Goal: Navigation & Orientation: Find specific page/section

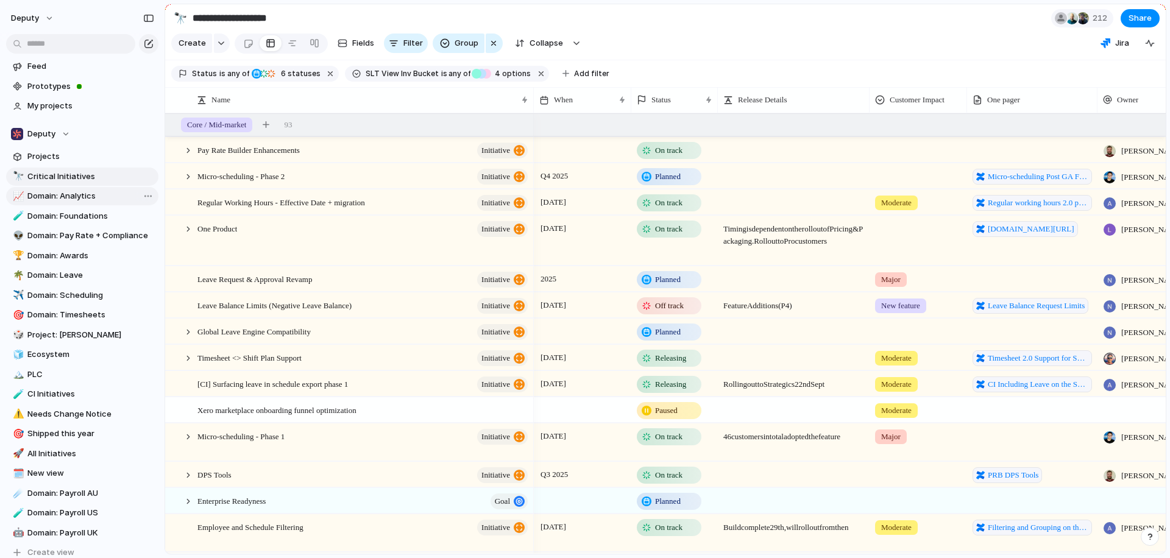
click at [52, 200] on span "Domain: Analytics" at bounding box center [90, 196] width 127 height 12
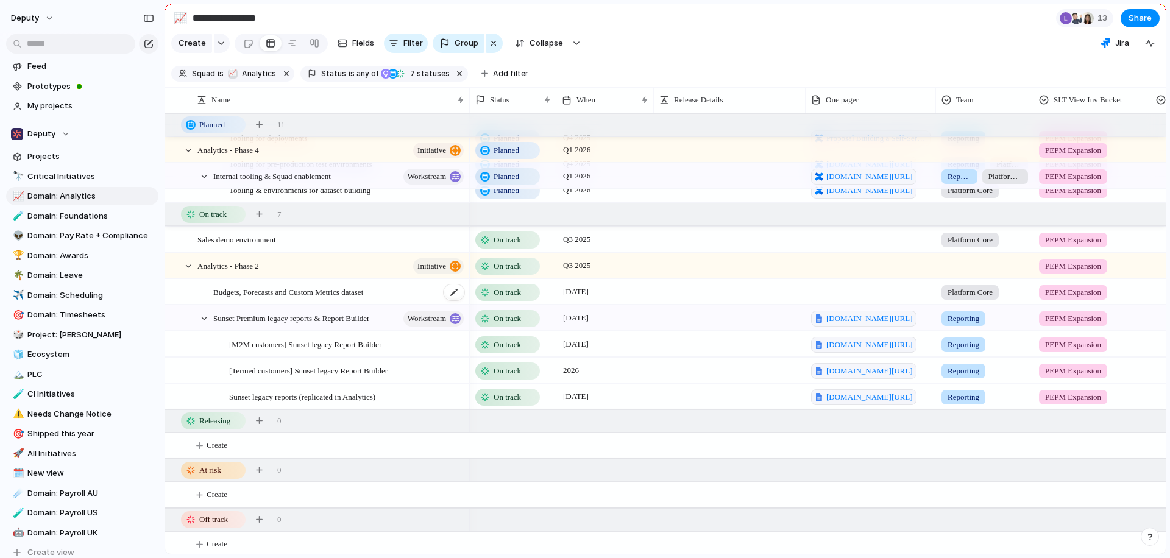
scroll to position [739, 0]
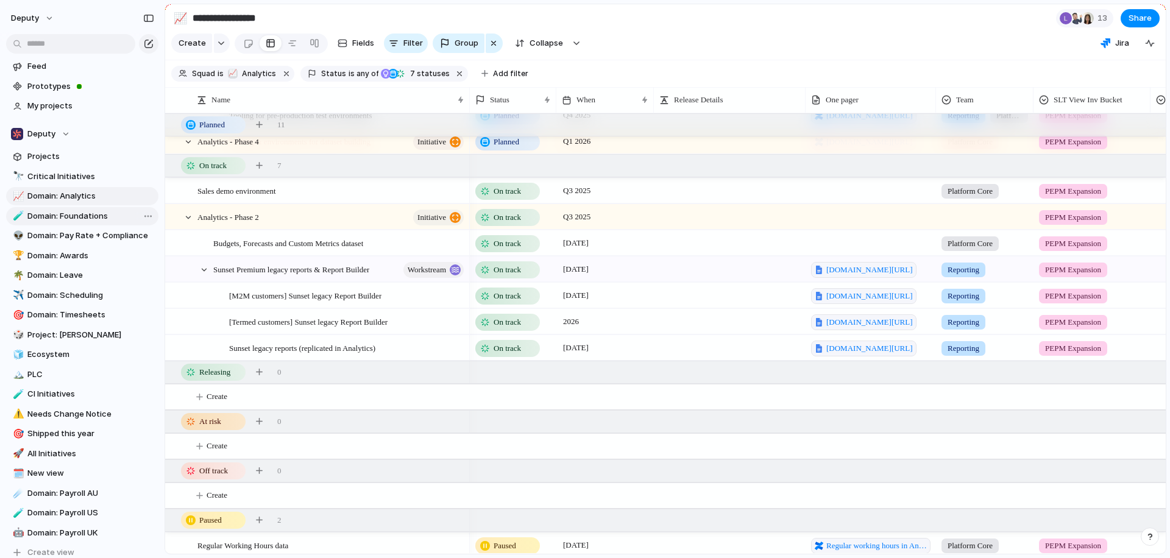
click at [65, 219] on span "Domain: Foundations" at bounding box center [90, 216] width 127 height 12
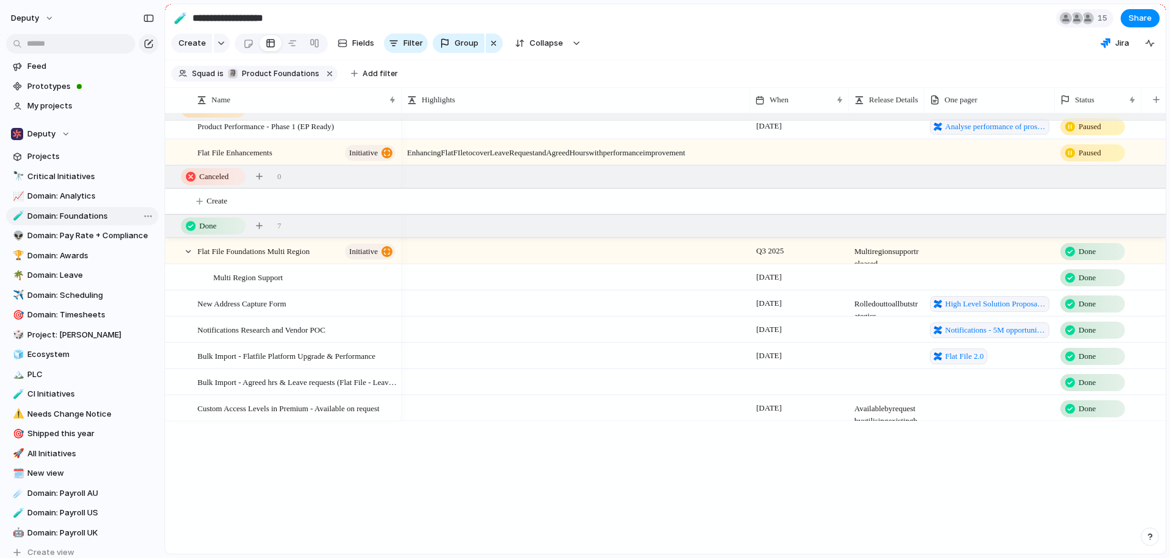
scroll to position [606, 0]
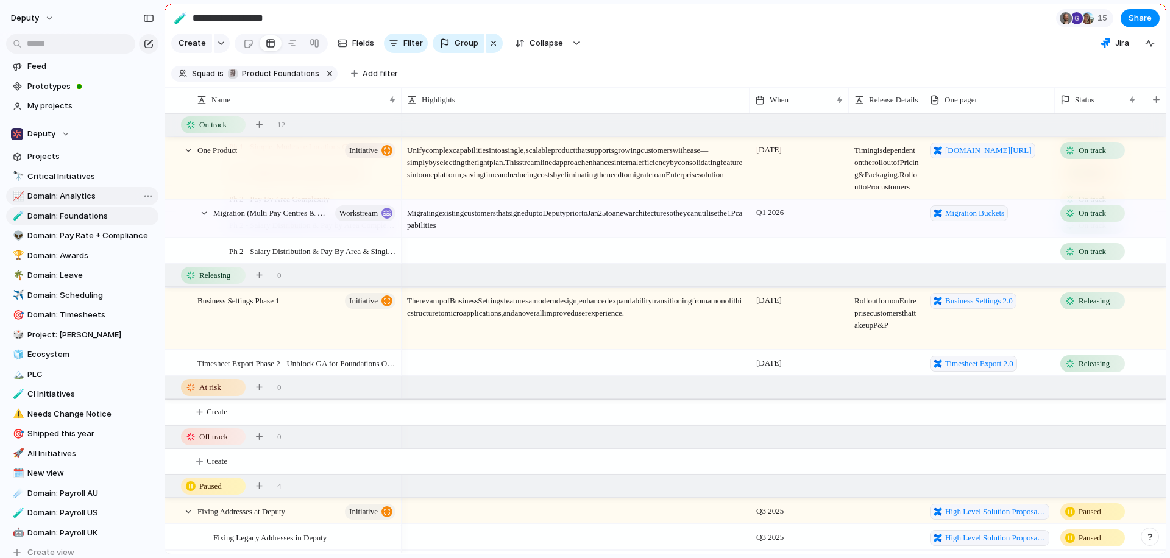
click at [74, 195] on span "Domain: Analytics" at bounding box center [90, 196] width 127 height 12
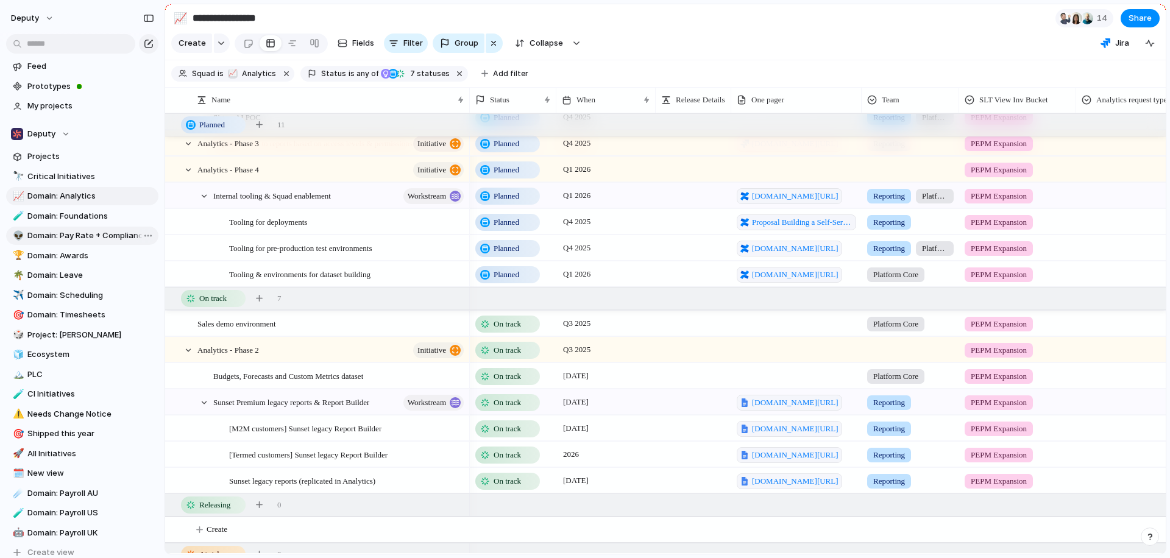
click at [70, 229] on link "👽 Domain: Pay Rate + Compliance" at bounding box center [82, 236] width 152 height 18
type input "**********"
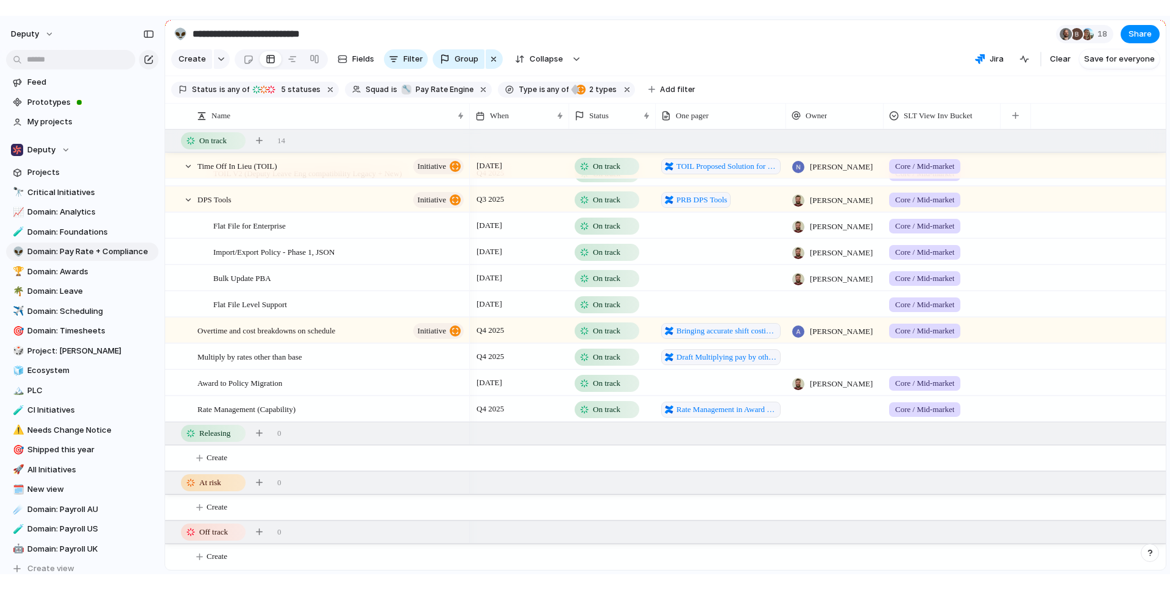
scroll to position [168, 0]
